Goal: Information Seeking & Learning: Learn about a topic

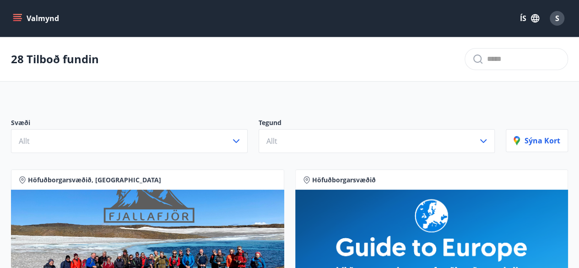
click at [20, 19] on icon "menu" at bounding box center [17, 18] width 9 height 9
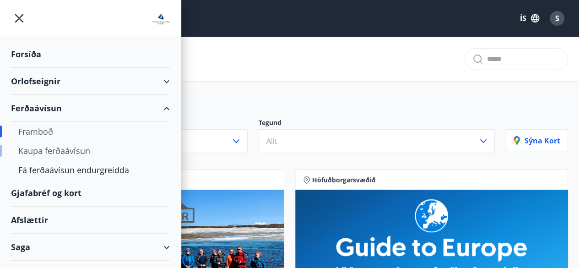
click at [79, 149] on div "Kaupa ferðaávísun" at bounding box center [90, 150] width 144 height 19
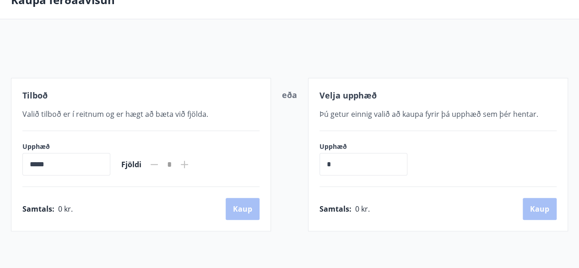
scroll to position [92, 0]
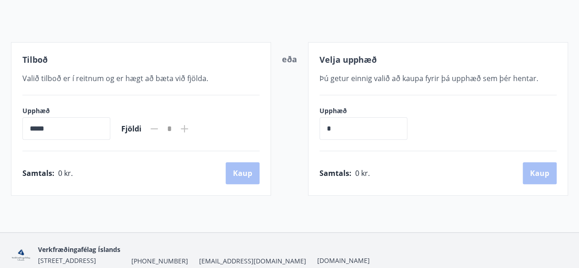
click at [63, 128] on input "*****" at bounding box center [66, 128] width 88 height 22
drag, startPoint x: 63, startPoint y: 128, endPoint x: 21, endPoint y: 128, distance: 42.1
click at [21, 128] on div "Tilboð Valið tilboð er í reitnum og er hægt að bæta við fjölda. Upphæð ***** ​ …" at bounding box center [141, 118] width 260 height 153
click at [30, 125] on input "*****" at bounding box center [66, 128] width 88 height 22
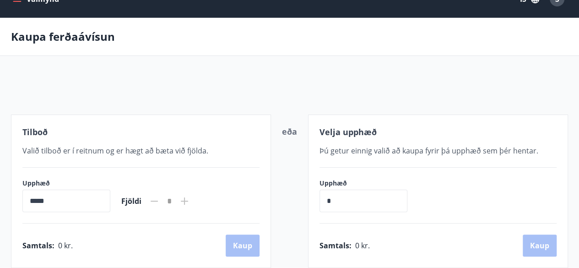
scroll to position [0, 0]
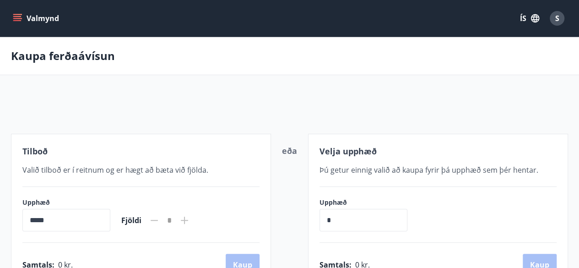
click at [17, 13] on button "Valmynd" at bounding box center [37, 18] width 52 height 16
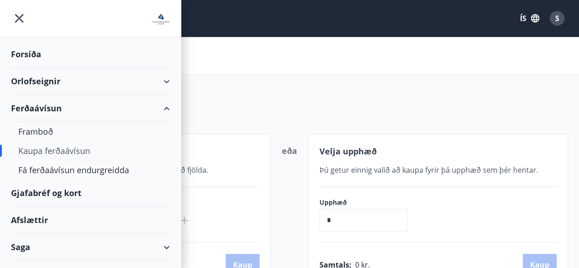
click at [34, 219] on div "Afslættir" at bounding box center [90, 220] width 159 height 27
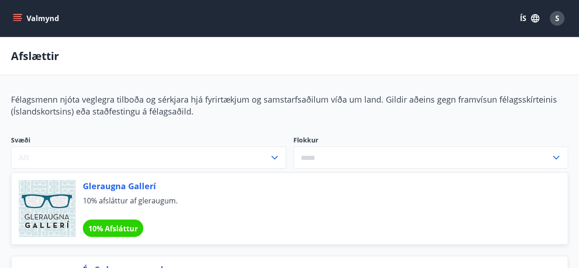
click at [19, 15] on icon "menu" at bounding box center [18, 14] width 10 height 1
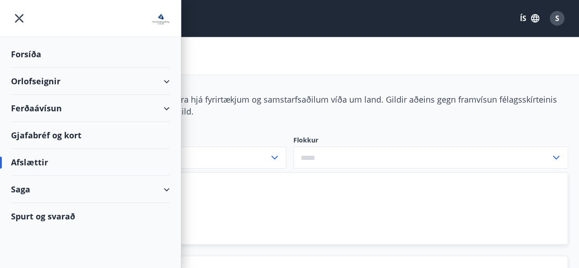
click at [160, 78] on div "Orlofseignir" at bounding box center [90, 81] width 159 height 27
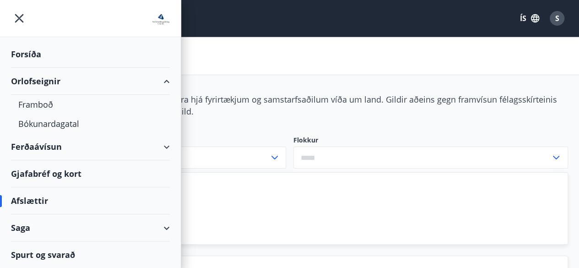
click at [167, 144] on div "Ferðaávísun" at bounding box center [90, 146] width 159 height 27
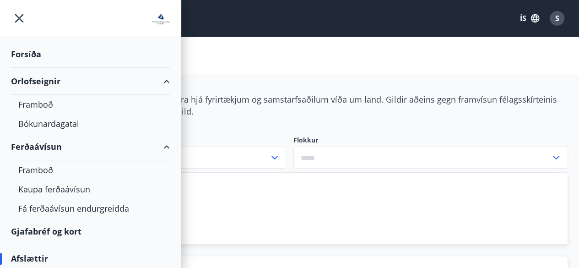
click at [44, 146] on div "Ferðaávísun" at bounding box center [90, 146] width 159 height 27
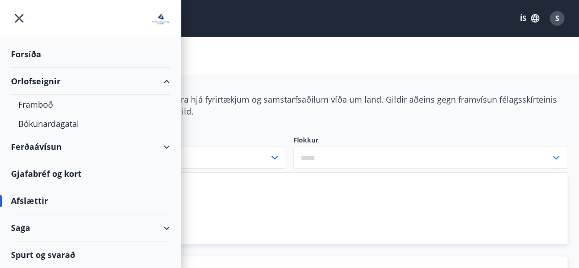
click at [44, 146] on div "Ferðaávísun" at bounding box center [90, 146] width 159 height 27
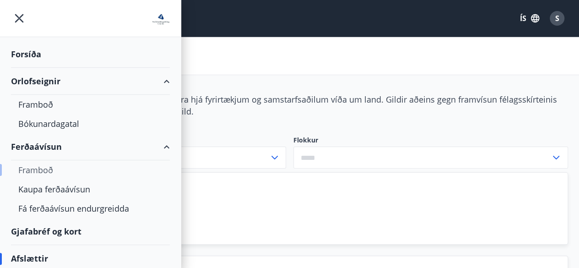
click at [34, 169] on div "Framboð" at bounding box center [90, 169] width 144 height 19
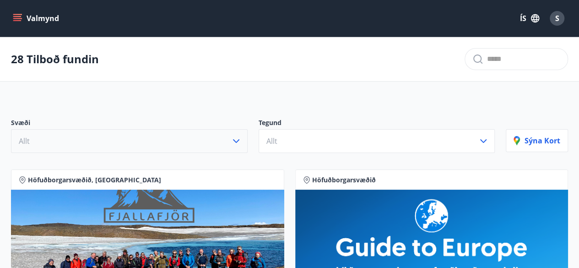
click at [237, 139] on icon "button" at bounding box center [236, 141] width 11 height 11
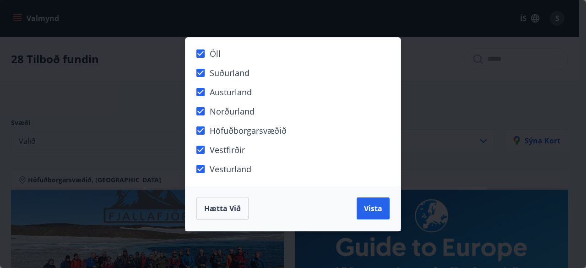
click at [122, 66] on div "Öll Suðurland Austurland Norðurland Höfuðborgarsvæðið Vestfirðir Vesturland Hæt…" at bounding box center [293, 134] width 586 height 268
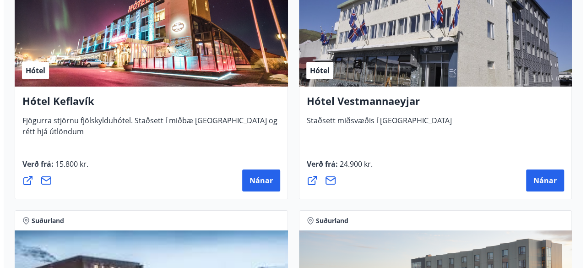
scroll to position [3343, 0]
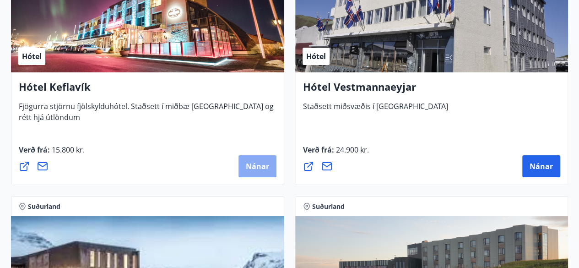
click at [249, 162] on span "Nánar" at bounding box center [257, 166] width 23 height 10
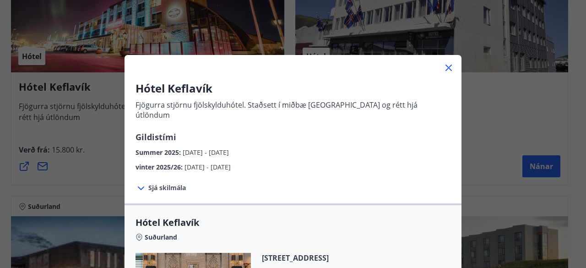
click at [169, 183] on span "Sjá skilmála" at bounding box center [167, 187] width 38 height 9
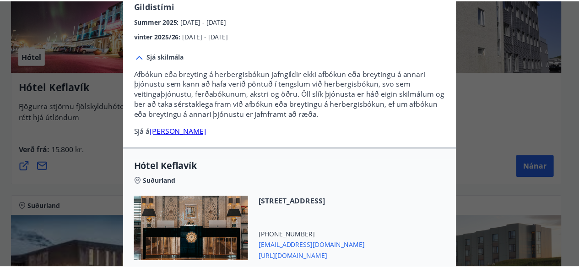
scroll to position [92, 0]
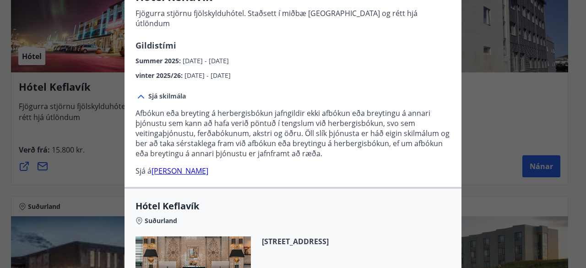
click at [518, 117] on div "Hótel Keflavík Fjögurra stjörnu fjölskylduhótel. Staðsett í miðbæ Keflavíkur og…" at bounding box center [293, 42] width 586 height 268
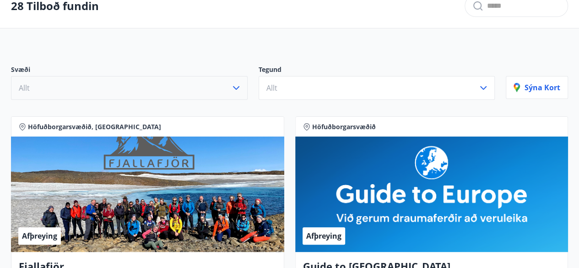
scroll to position [0, 0]
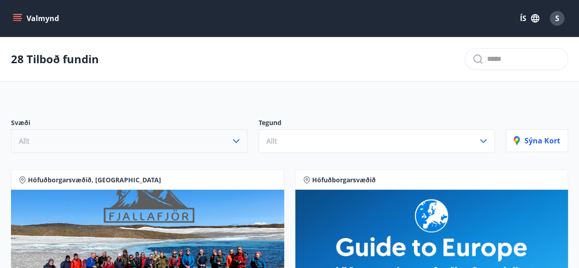
click at [490, 62] on input "text" at bounding box center [523, 59] width 73 height 15
click at [470, 91] on span "Berjaya Iceland Hotels og Hótel Edda" at bounding box center [493, 88] width 136 height 11
type input "**********"
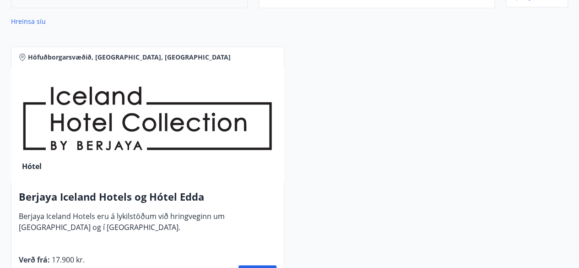
scroll to position [183, 0]
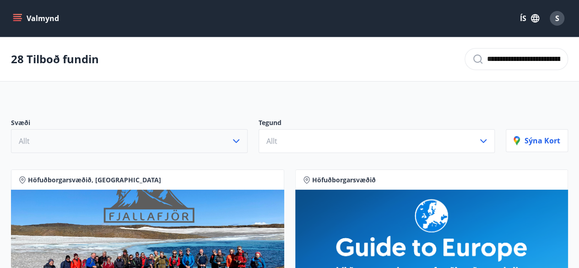
click at [14, 18] on icon "menu" at bounding box center [18, 18] width 10 height 1
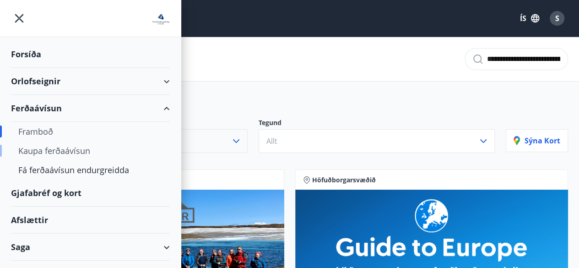
click at [51, 151] on div "Kaupa ferðaávísun" at bounding box center [90, 150] width 144 height 19
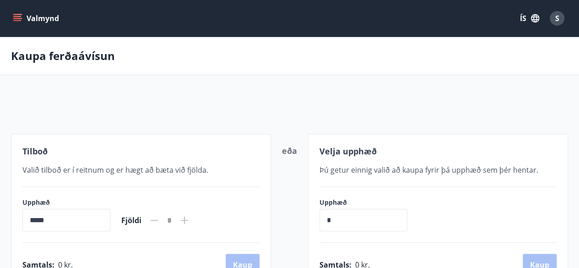
click at [15, 17] on icon "menu" at bounding box center [17, 16] width 8 height 1
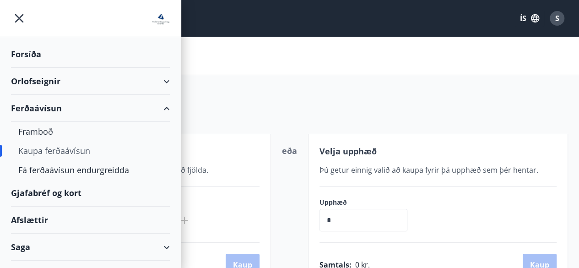
click at [22, 52] on div "Forsíða" at bounding box center [90, 54] width 159 height 27
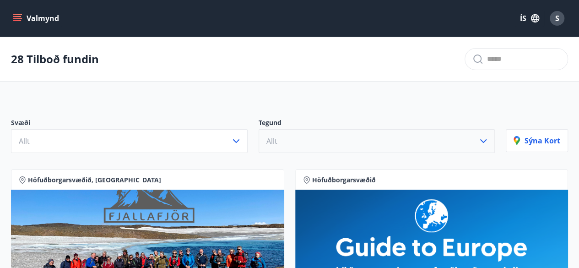
click at [443, 145] on button "Allt" at bounding box center [377, 141] width 237 height 24
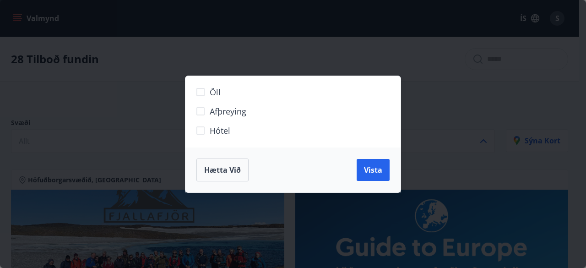
click at [128, 113] on div "Öll Afþreying Hótel Hætta við Vista" at bounding box center [293, 134] width 586 height 268
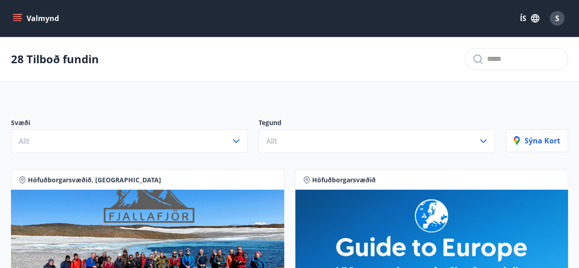
click at [18, 22] on icon "menu" at bounding box center [17, 18] width 9 height 9
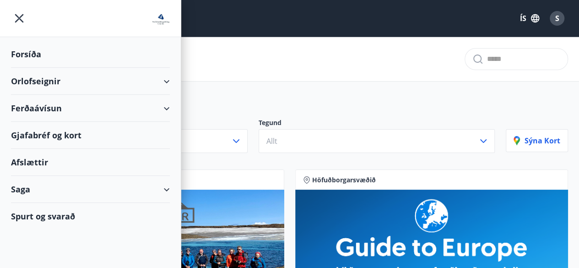
click at [38, 84] on div "Orlofseignir" at bounding box center [90, 81] width 159 height 27
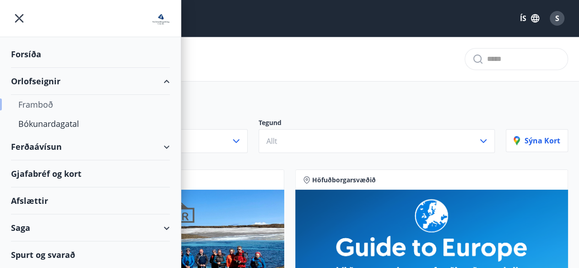
click at [37, 100] on div "Framboð" at bounding box center [90, 104] width 144 height 19
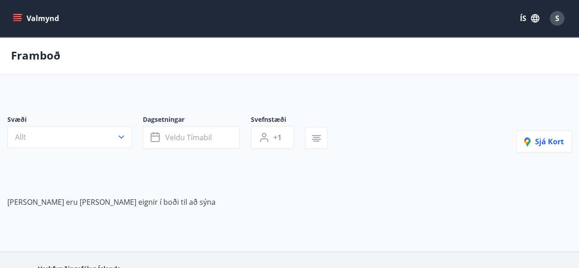
click at [18, 18] on icon "menu" at bounding box center [18, 18] width 10 height 1
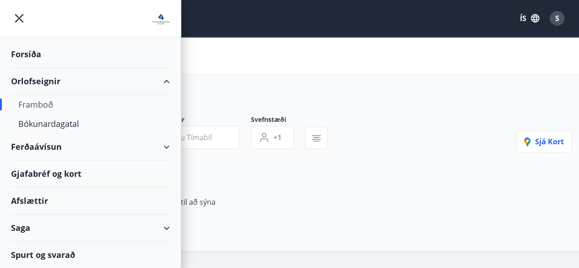
click at [30, 57] on div "Forsíða" at bounding box center [90, 54] width 159 height 27
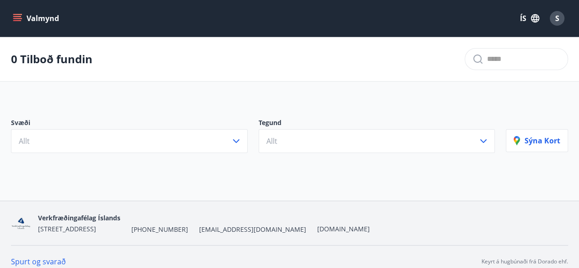
click at [21, 16] on icon "menu" at bounding box center [17, 18] width 9 height 9
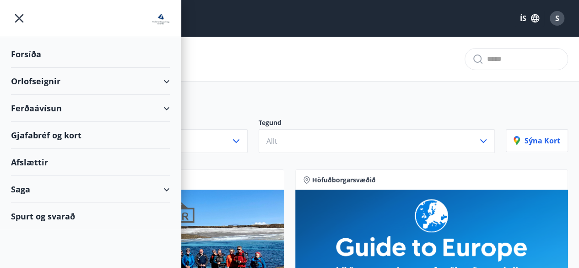
click at [38, 162] on div "Afslættir" at bounding box center [90, 162] width 159 height 27
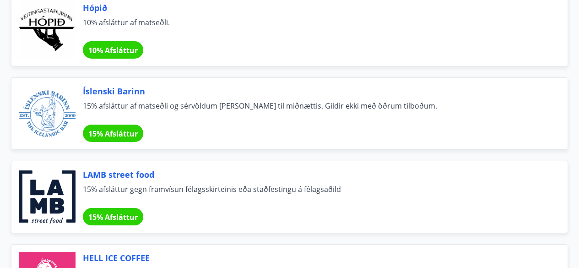
scroll to position [5313, 0]
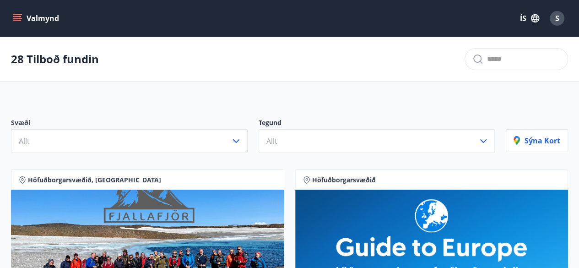
click at [12, 16] on button "Valmynd" at bounding box center [37, 18] width 52 height 16
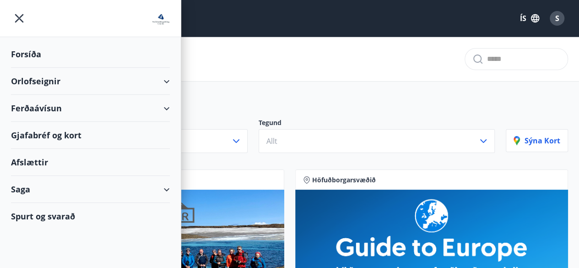
click at [163, 77] on div "Orlofseignir" at bounding box center [90, 81] width 159 height 27
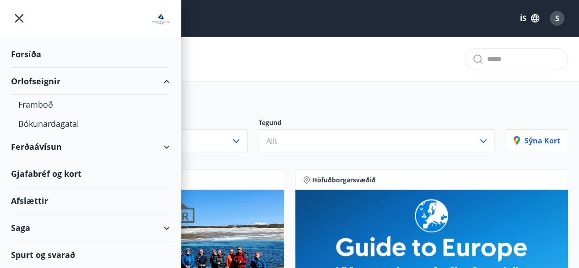
click at [163, 77] on div "Orlofseignir" at bounding box center [90, 81] width 159 height 27
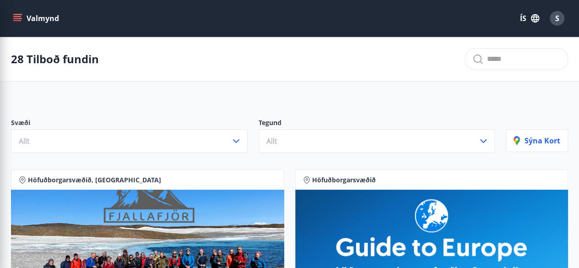
click at [258, 48] on div "28 Tilboð fundin" at bounding box center [289, 59] width 579 height 44
click at [18, 18] on icon "menu" at bounding box center [17, 18] width 9 height 9
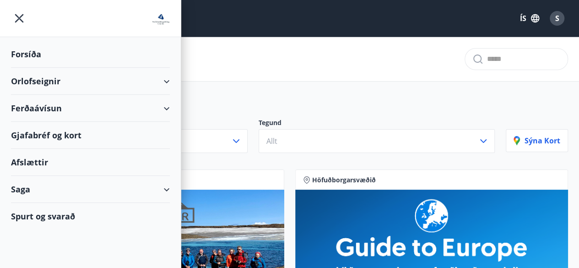
click at [34, 55] on div "Forsíða" at bounding box center [90, 54] width 159 height 27
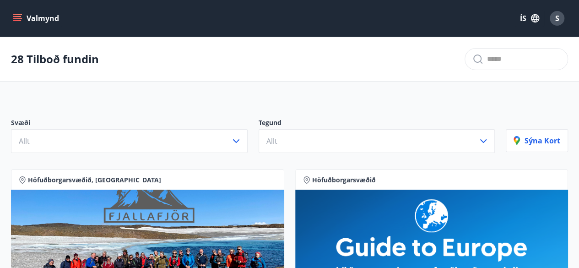
click at [16, 16] on icon "menu" at bounding box center [17, 16] width 8 height 1
click at [560, 15] on div "S" at bounding box center [557, 18] width 15 height 15
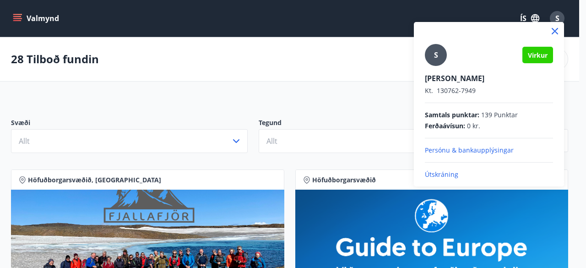
click at [265, 44] on div at bounding box center [293, 134] width 586 height 268
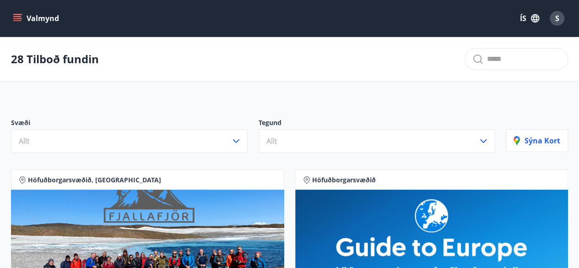
click at [20, 18] on icon "menu" at bounding box center [17, 18] width 9 height 9
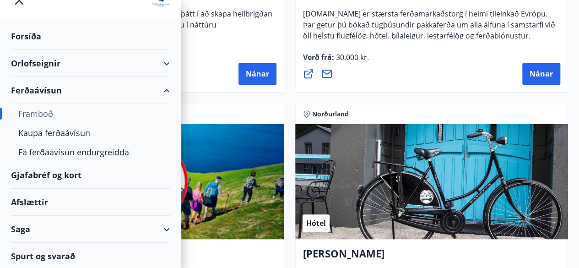
scroll to position [366, 0]
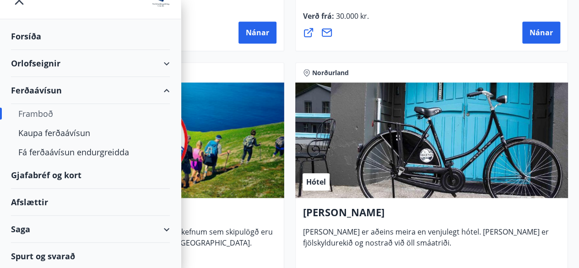
click at [158, 227] on div "Saga" at bounding box center [90, 229] width 159 height 27
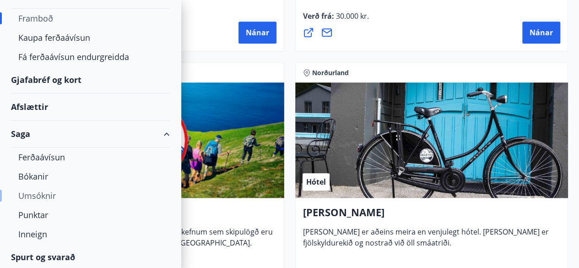
scroll to position [114, 0]
click at [41, 156] on div "Ferðaávísun" at bounding box center [90, 156] width 144 height 19
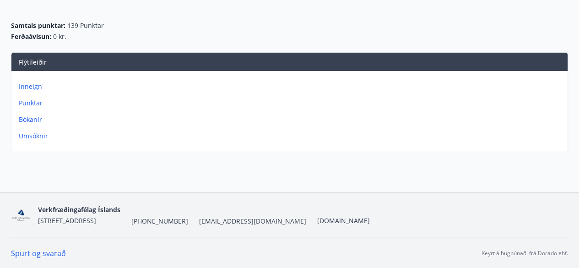
scroll to position [91, 0]
click at [32, 119] on p "Bókanir" at bounding box center [291, 119] width 545 height 9
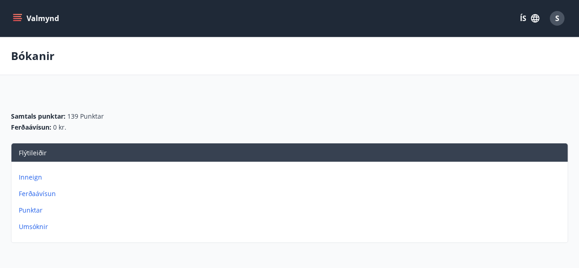
click at [28, 18] on button "Valmynd" at bounding box center [37, 18] width 52 height 16
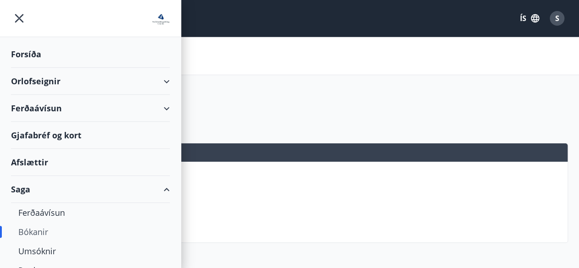
click at [70, 131] on div "Gjafabréf og kort" at bounding box center [90, 135] width 159 height 27
